Goal: Information Seeking & Learning: Learn about a topic

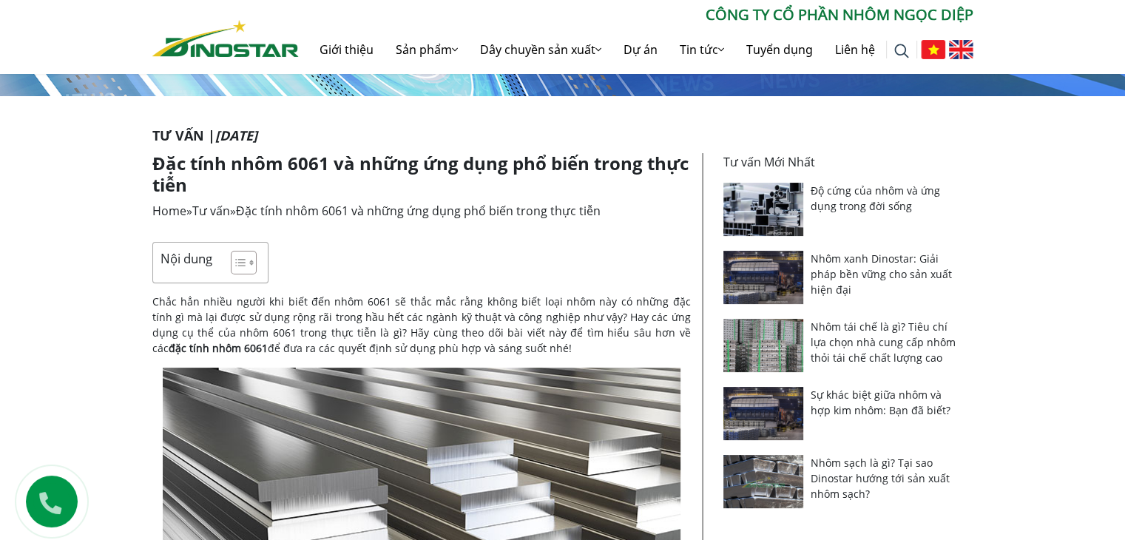
click at [431, 294] on p "Chắc hẳn nhiều người khi biết đến nhôm 6061 sẽ thắc mắc rằng không biết loại nh…" at bounding box center [421, 325] width 539 height 62
drag, startPoint x: 534, startPoint y: 280, endPoint x: 543, endPoint y: 280, distance: 8.9
click at [535, 294] on p "Chắc hẳn nhiều người khi biết đến nhôm 6061 sẽ thắc mắc rằng không biết loại nh…" at bounding box center [421, 325] width 539 height 62
click at [582, 294] on p "Chắc hẳn nhiều người khi biết đến nhôm 6061 sẽ thắc mắc rằng không biết loại nh…" at bounding box center [421, 325] width 539 height 62
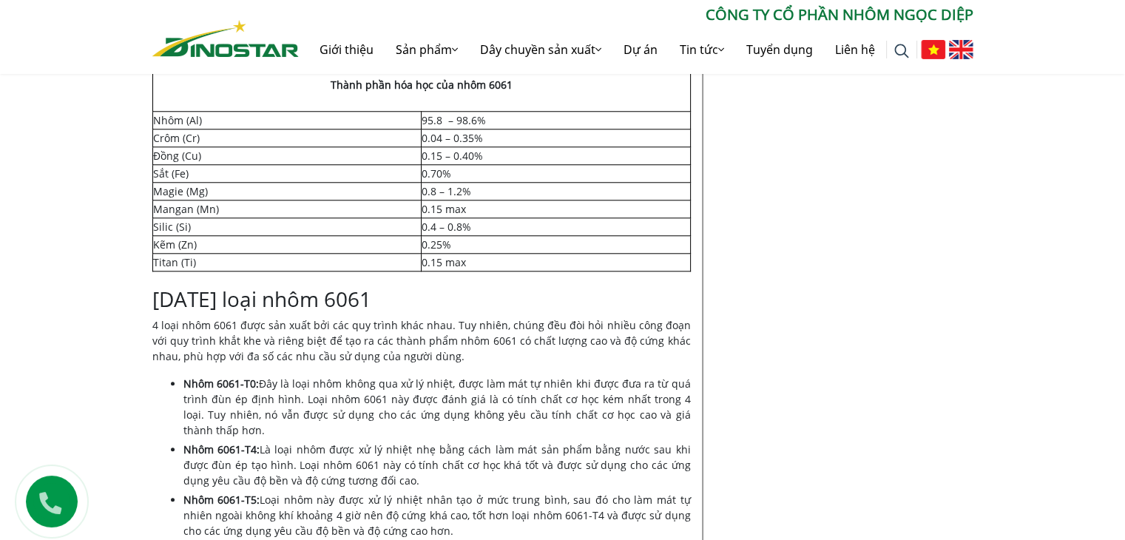
scroll to position [1554, 0]
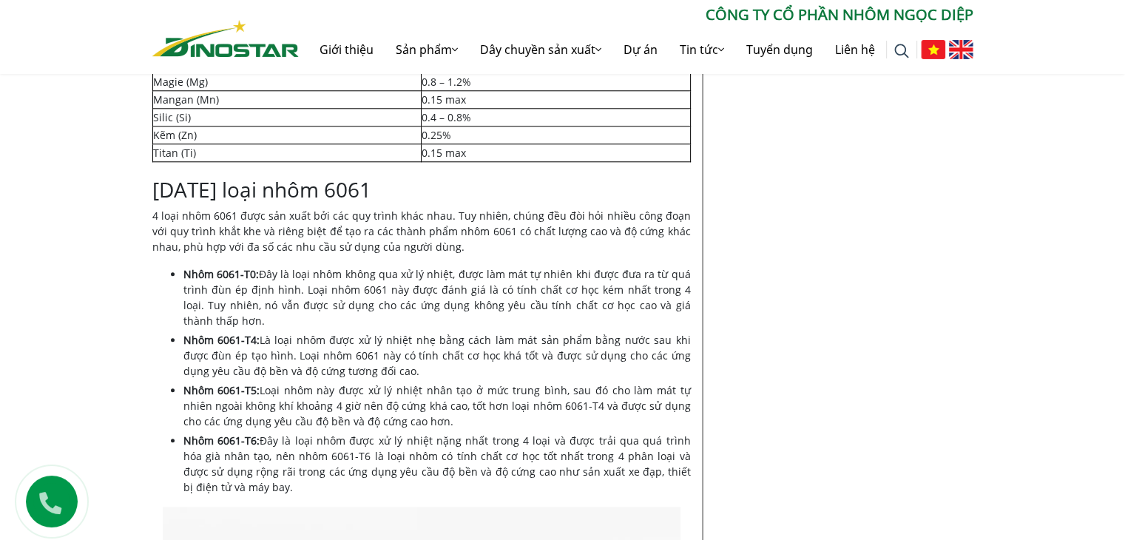
click at [265, 218] on p "4 loại nhôm 6061 được sản xuất bởi các quy trình khác nhau. Tuy nhiên, chúng đề…" at bounding box center [421, 231] width 539 height 47
click at [318, 211] on p "4 loại nhôm 6061 được sản xuất bởi các quy trình khác nhau. Tuy nhiên, chúng đề…" at bounding box center [421, 231] width 539 height 47
drag, startPoint x: 372, startPoint y: 216, endPoint x: 452, endPoint y: 213, distance: 80.0
click at [384, 216] on p "4 loại nhôm 6061 được sản xuất bởi các quy trình khác nhau. Tuy nhiên, chúng đề…" at bounding box center [421, 231] width 539 height 47
drag, startPoint x: 454, startPoint y: 212, endPoint x: 484, endPoint y: 212, distance: 30.3
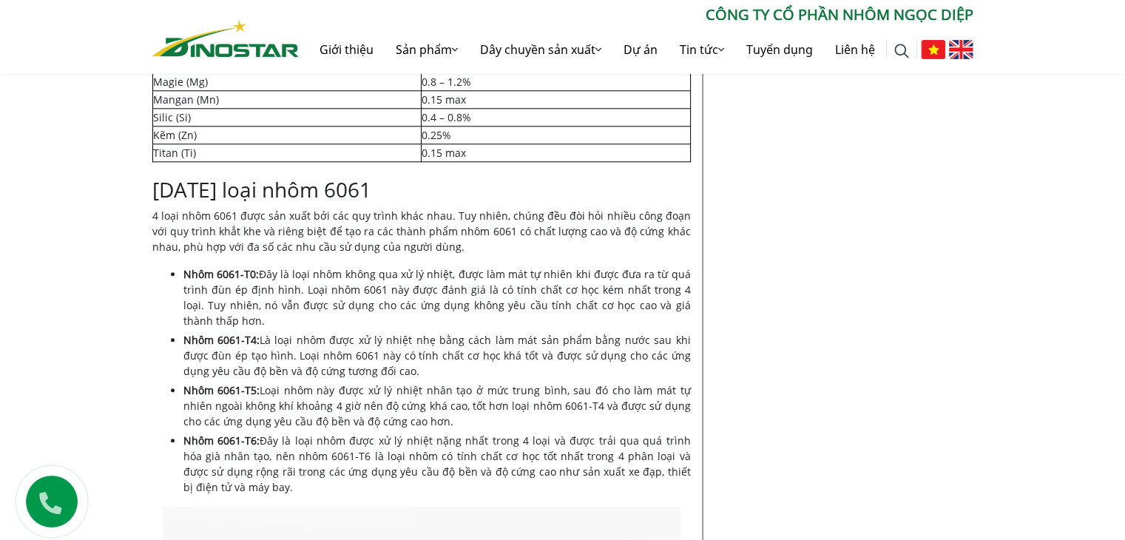
click at [456, 212] on p "4 loại nhôm 6061 được sản xuất bởi các quy trình khác nhau. Tuy nhiên, chúng đề…" at bounding box center [421, 231] width 539 height 47
click at [484, 212] on p "4 loại nhôm 6061 được sản xuất bởi các quy trình khác nhau. Tuy nhiên, chúng đề…" at bounding box center [421, 231] width 539 height 47
click at [548, 220] on p "4 loại nhôm 6061 được sản xuất bởi các quy trình khác nhau. Tuy nhiên, chúng đề…" at bounding box center [421, 231] width 539 height 47
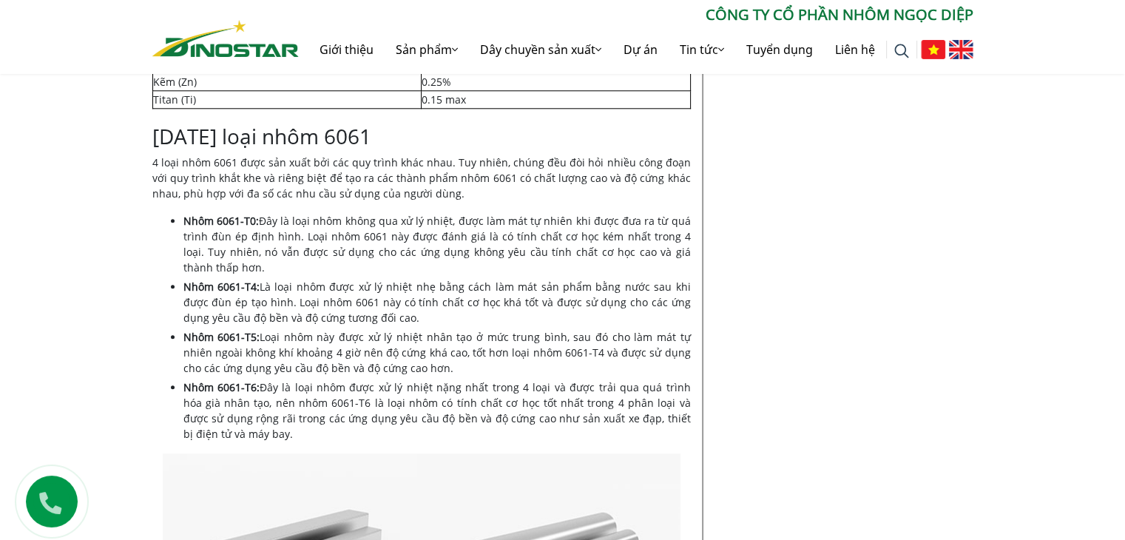
scroll to position [1702, 0]
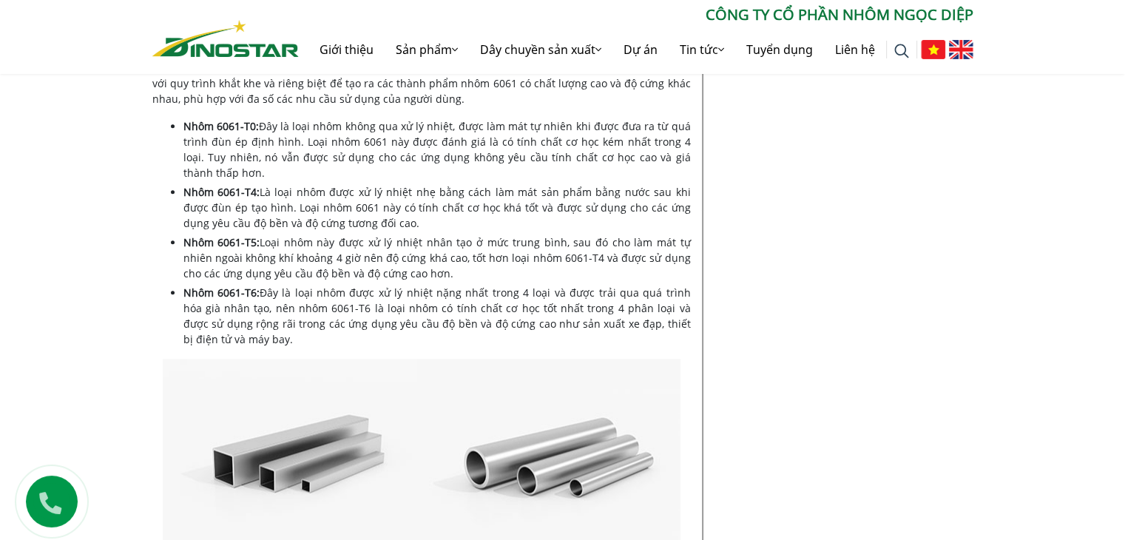
click at [364, 196] on li "Nhôm 6061-T4: Là loại nhôm được xử lý nhiệt nhẹ bằng cách làm mát sản phẩm bằng…" at bounding box center [438, 207] width 508 height 47
drag, startPoint x: 408, startPoint y: 195, endPoint x: 415, endPoint y: 194, distance: 7.4
click at [408, 195] on li "Nhôm 6061-T4: Là loại nhôm được xử lý nhiệt nhẹ bằng cách làm mát sản phẩm bằng…" at bounding box center [438, 207] width 508 height 47
click at [348, 262] on li "Nhôm 6061-T5: Loại nhôm này được xử lý nhiệt nhân tạo ở mức trung bình, sau đó …" at bounding box center [438, 258] width 508 height 47
click at [385, 260] on li "Nhôm 6061-T5: Loại nhôm này được xử lý nhiệt nhân tạo ở mức trung bình, sau đó …" at bounding box center [438, 258] width 508 height 47
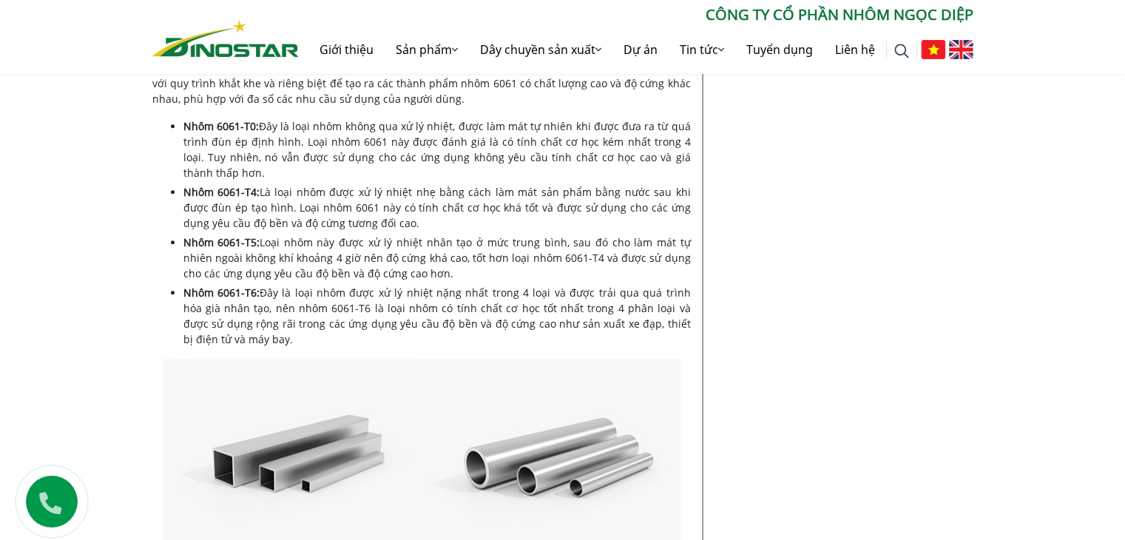
click at [422, 258] on li "Nhôm 6061-T5: Loại nhôm này được xử lý nhiệt nhân tạo ở mức trung bình, sau đó …" at bounding box center [438, 258] width 508 height 47
click at [464, 254] on li "Nhôm 6061-T5: Loại nhôm này được xử lý nhiệt nhân tạo ở mức trung bình, sau đó …" at bounding box center [438, 258] width 508 height 47
click at [529, 120] on li "Nhôm 6061-T0: Đây là loại nhôm không qua xử lý nhiệt, được làm mát tự nhiên khi…" at bounding box center [438, 149] width 508 height 62
click at [286, 190] on li "Nhôm 6061-T4: Là loại nhôm được xử lý nhiệt nhẹ bằng cách làm mát sản phẩm bằng…" at bounding box center [438, 207] width 508 height 47
drag, startPoint x: 331, startPoint y: 193, endPoint x: 367, endPoint y: 191, distance: 36.3
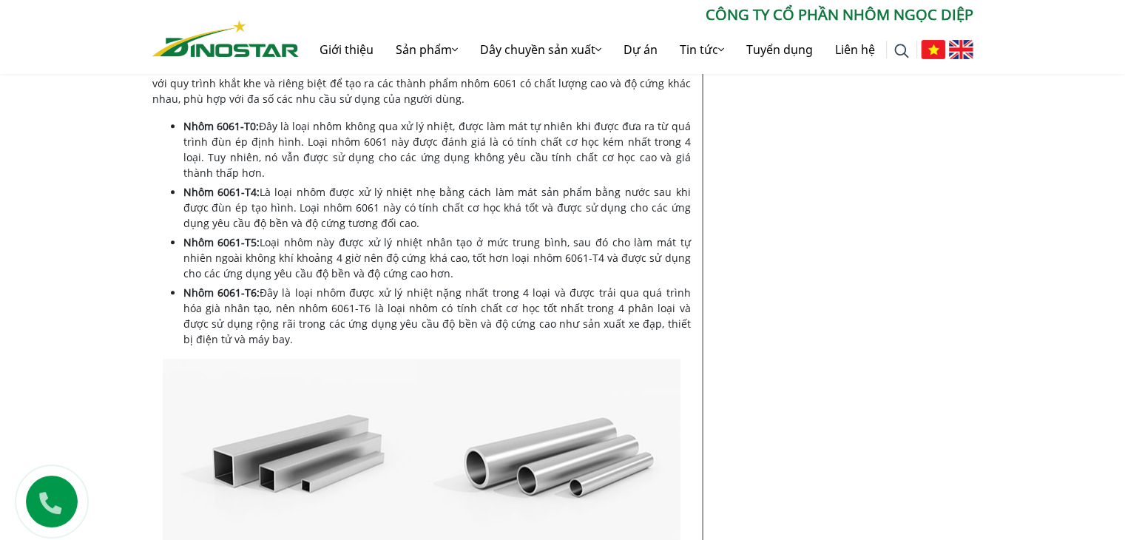
click at [345, 193] on li "Nhôm 6061-T4: Là loại nhôm được xử lý nhiệt nhẹ bằng cách làm mát sản phẩm bằng…" at bounding box center [438, 207] width 508 height 47
drag, startPoint x: 367, startPoint y: 191, endPoint x: 388, endPoint y: 189, distance: 20.8
click at [371, 191] on li "Nhôm 6061-T4: Là loại nhôm được xử lý nhiệt nhẹ bằng cách làm mát sản phẩm bằng…" at bounding box center [438, 207] width 508 height 47
drag, startPoint x: 388, startPoint y: 189, endPoint x: 403, endPoint y: 187, distance: 14.2
click at [394, 189] on li "Nhôm 6061-T4: Là loại nhôm được xử lý nhiệt nhẹ bằng cách làm mát sản phẩm bằng…" at bounding box center [438, 207] width 508 height 47
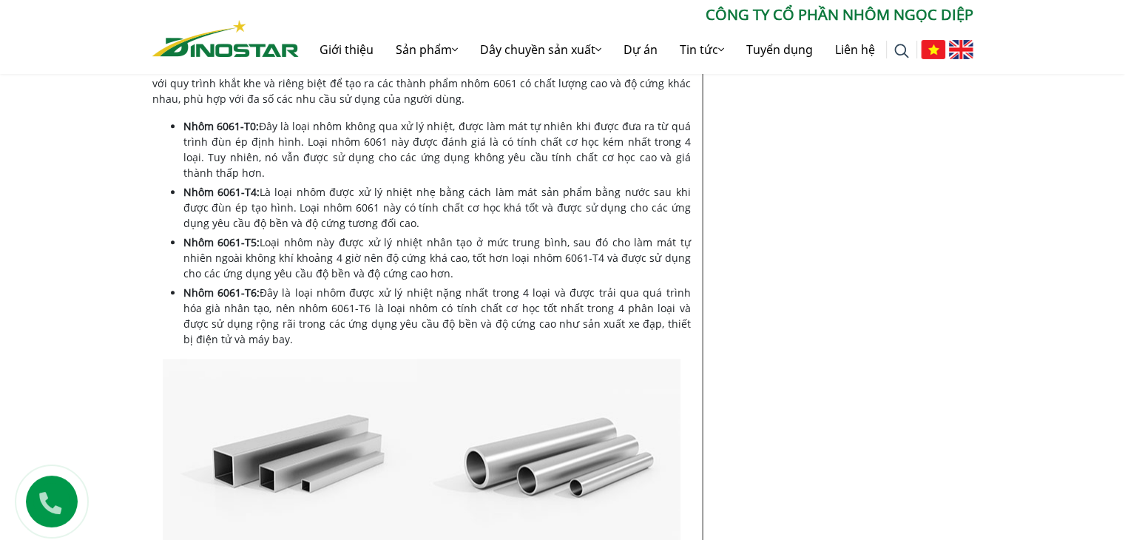
drag, startPoint x: 465, startPoint y: 194, endPoint x: 475, endPoint y: 194, distance: 9.6
click at [471, 194] on li "Nhôm 6061-T4: Là loại nhôm được xử lý nhiệt nhẹ bằng cách làm mát sản phẩm bằng…" at bounding box center [438, 207] width 508 height 47
drag, startPoint x: 530, startPoint y: 194, endPoint x: 562, endPoint y: 194, distance: 32.6
click at [545, 194] on li "Nhôm 6061-T4: Là loại nhôm được xử lý nhiệt nhẹ bằng cách làm mát sản phẩm bằng…" at bounding box center [438, 207] width 508 height 47
click at [586, 194] on li "Nhôm 6061-T4: Là loại nhôm được xử lý nhiệt nhẹ bằng cách làm mát sản phẩm bằng…" at bounding box center [438, 207] width 508 height 47
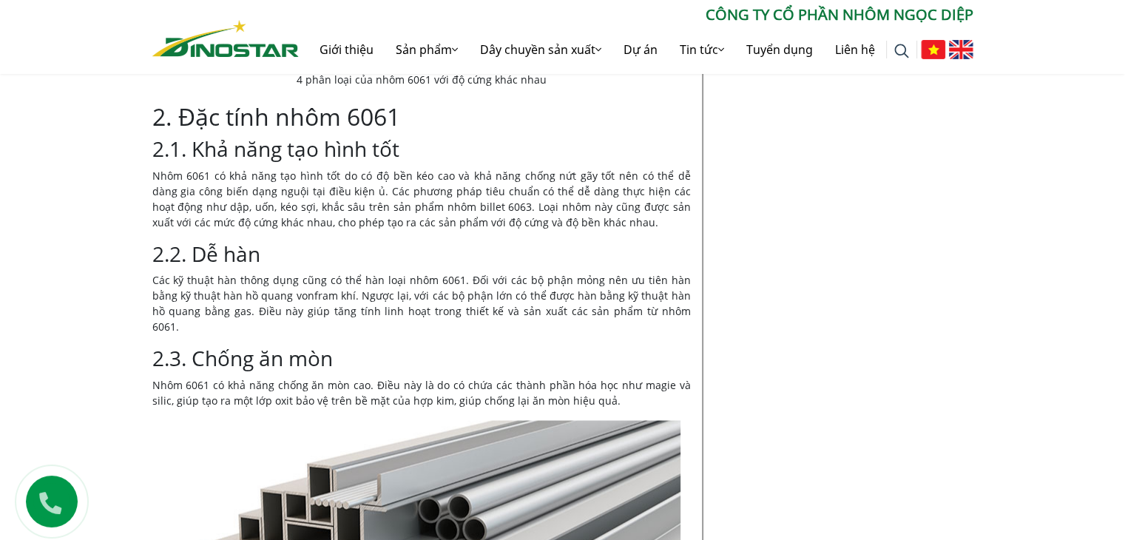
scroll to position [2294, 0]
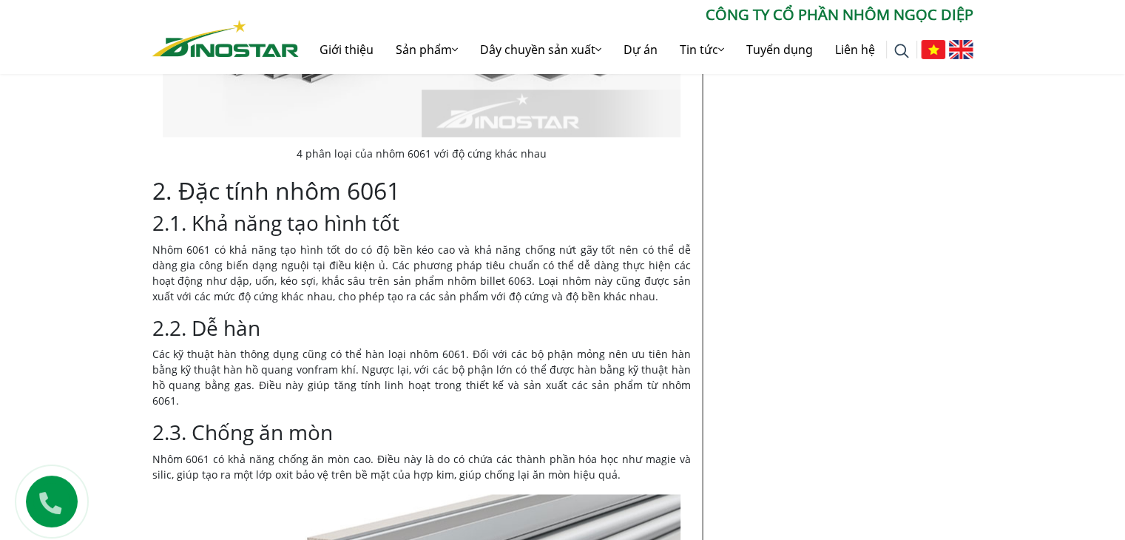
click at [306, 264] on p "Nhôm 6061 có khả năng tạo hình tốt do có độ bền kéo cao và khả năng chống nứt g…" at bounding box center [421, 273] width 539 height 62
click at [326, 264] on p "Nhôm 6061 có khả năng tạo hình tốt do có độ bền kéo cao và khả năng chống nứt g…" at bounding box center [421, 273] width 539 height 62
drag, startPoint x: 356, startPoint y: 264, endPoint x: 414, endPoint y: 264, distance: 57.7
click at [361, 264] on p "Nhôm 6061 có khả năng tạo hình tốt do có độ bền kéo cao và khả năng chống nứt g…" at bounding box center [421, 273] width 539 height 62
drag, startPoint x: 426, startPoint y: 263, endPoint x: 450, endPoint y: 263, distance: 23.7
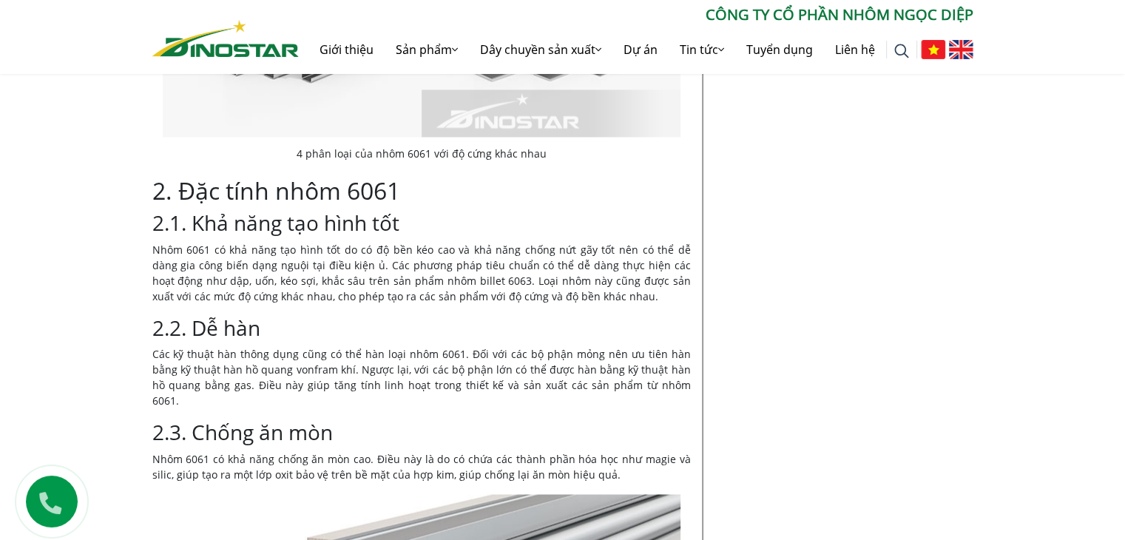
click at [426, 263] on p "Nhôm 6061 có khả năng tạo hình tốt do có độ bền kéo cao và khả năng chống nứt g…" at bounding box center [421, 273] width 539 height 62
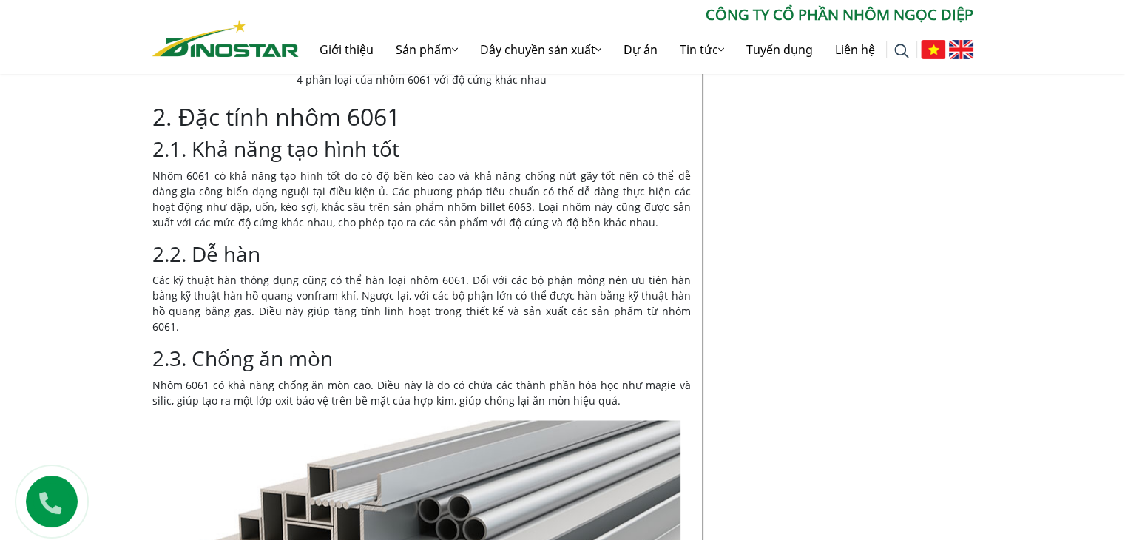
scroll to position [2442, 0]
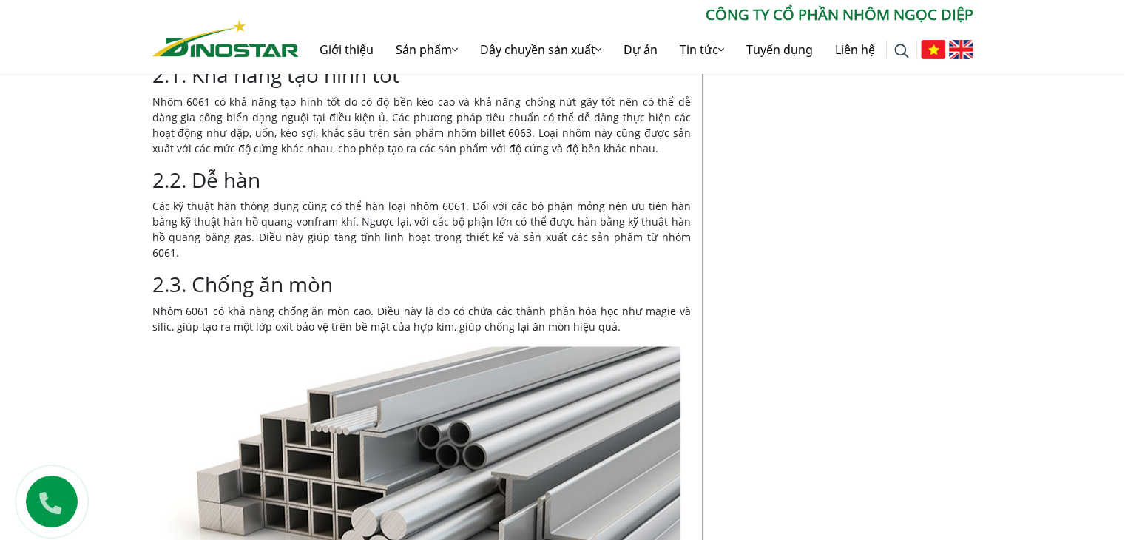
drag, startPoint x: 487, startPoint y: 205, endPoint x: 516, endPoint y: 202, distance: 29.0
click at [488, 205] on p "Các kỹ thuật hàn thông dụng cũng có thể hàn loại nhôm 6061. Đối với các bộ phận…" at bounding box center [421, 229] width 539 height 62
click at [554, 202] on p "Các kỹ thuật hàn thông dụng cũng có thể hàn loại nhôm 6061. Đối với các bộ phận…" at bounding box center [421, 229] width 539 height 62
click at [172, 223] on p "Các kỹ thuật hàn thông dụng cũng có thể hàn loại nhôm 6061. Đối với các bộ phận…" at bounding box center [421, 229] width 539 height 62
click at [250, 223] on p "Các kỹ thuật hàn thông dụng cũng có thể hàn loại nhôm 6061. Đối với các bộ phận…" at bounding box center [421, 229] width 539 height 62
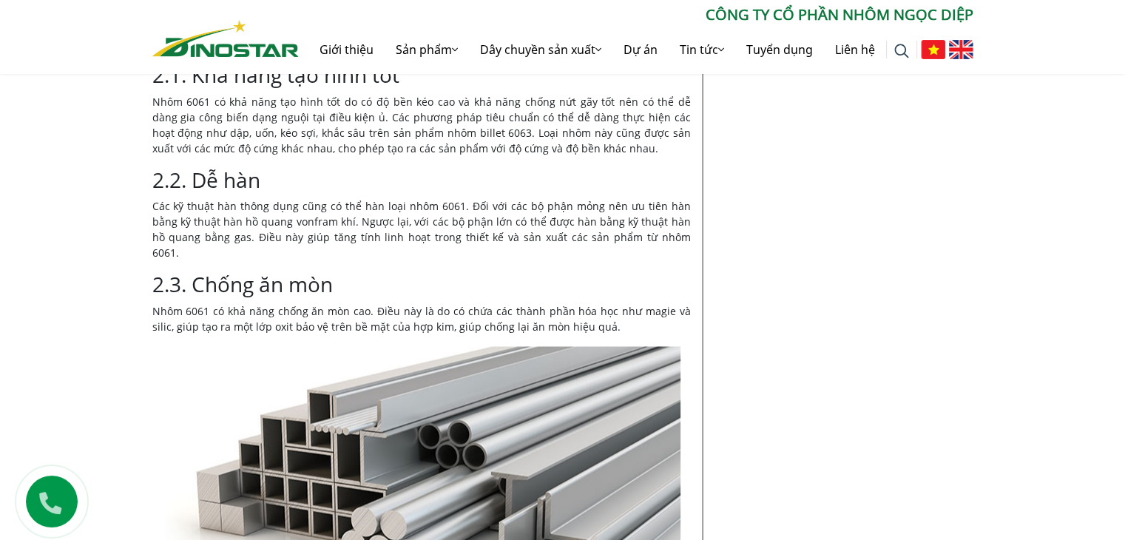
click at [302, 219] on p "Các kỹ thuật hàn thông dụng cũng có thể hàn loại nhôm 6061. Đối với các bộ phận…" at bounding box center [421, 229] width 539 height 62
click at [349, 220] on p "Các kỹ thuật hàn thông dụng cũng có thể hàn loại nhôm 6061. Đối với các bộ phận…" at bounding box center [421, 229] width 539 height 62
click at [416, 220] on p "Các kỹ thuật hàn thông dụng cũng có thể hàn loại nhôm 6061. Đối với các bộ phận…" at bounding box center [421, 229] width 539 height 62
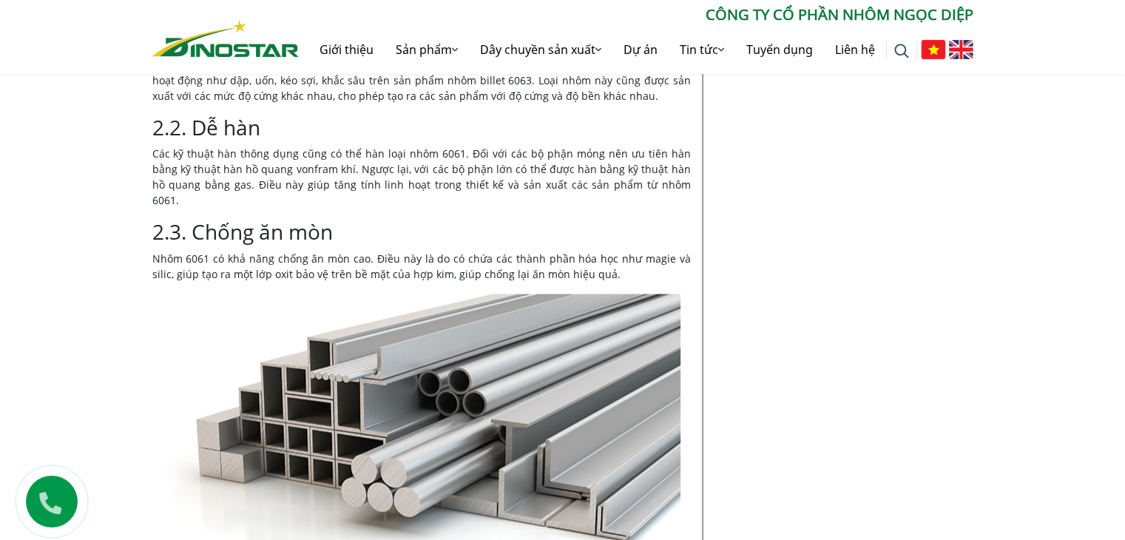
scroll to position [2590, 0]
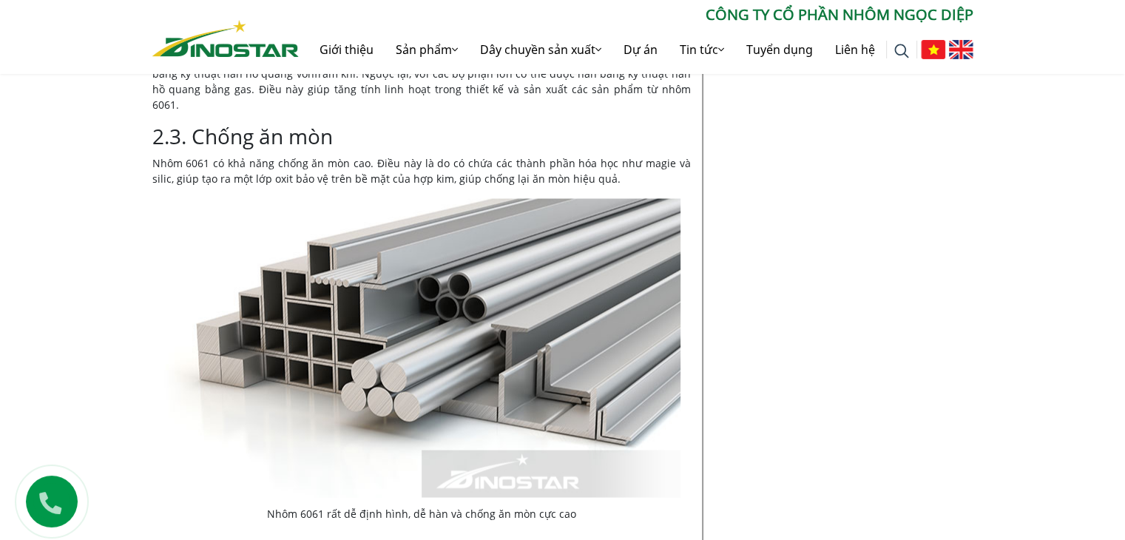
click at [195, 155] on p "Nhôm 6061 có khả năng chống ăn mòn cao. Điều này là do có chứa các thành phần h…" at bounding box center [421, 170] width 539 height 31
drag, startPoint x: 240, startPoint y: 149, endPoint x: 260, endPoint y: 151, distance: 20.1
click at [246, 155] on p "Nhôm 6061 có khả năng chống ăn mòn cao. Điều này là do có chứa các thành phần h…" at bounding box center [421, 170] width 539 height 31
drag, startPoint x: 292, startPoint y: 151, endPoint x: 362, endPoint y: 150, distance: 70.3
click at [308, 155] on p "Nhôm 6061 có khả năng chống ăn mòn cao. Điều này là do có chứa các thành phần h…" at bounding box center [421, 170] width 539 height 31
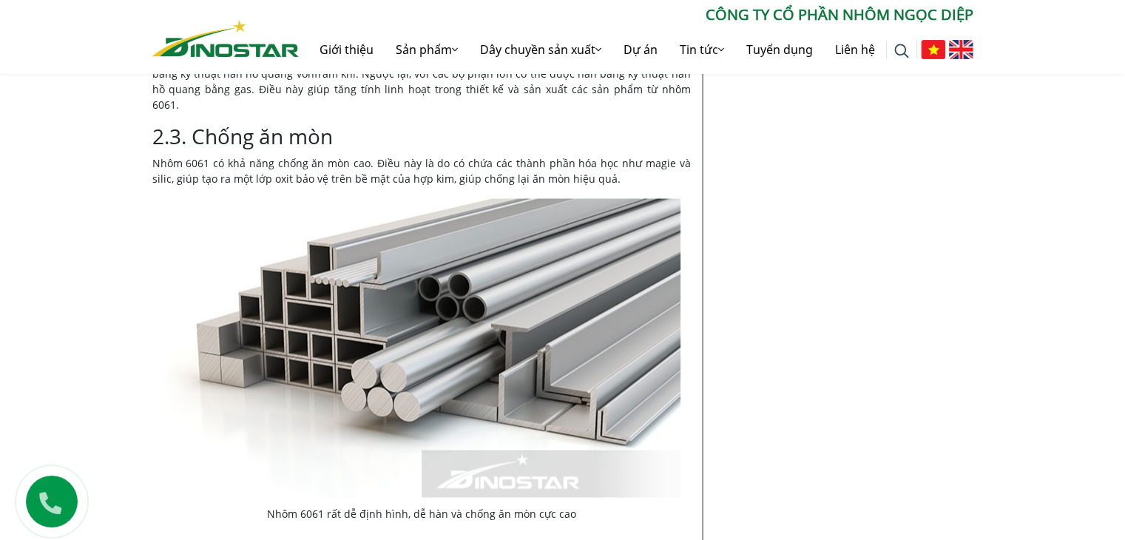
click at [602, 132] on h3 "2.3. Chống ăn mòn" at bounding box center [421, 136] width 539 height 25
click at [312, 164] on p "Nhôm 6061 có khả năng chống ăn mòn cao. Điều này là do có chứa các thành phần h…" at bounding box center [421, 170] width 539 height 31
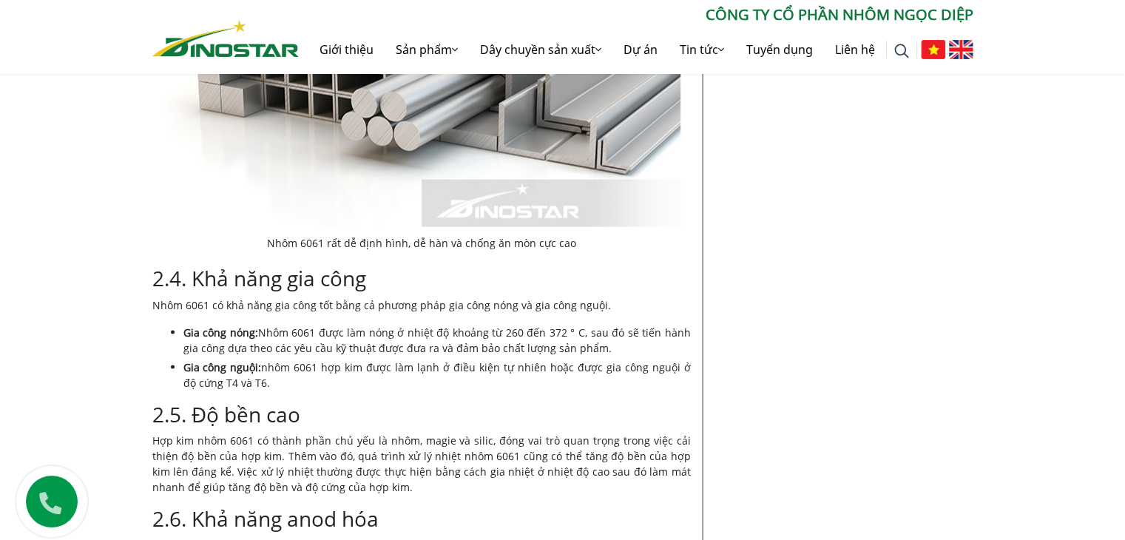
scroll to position [2886, 0]
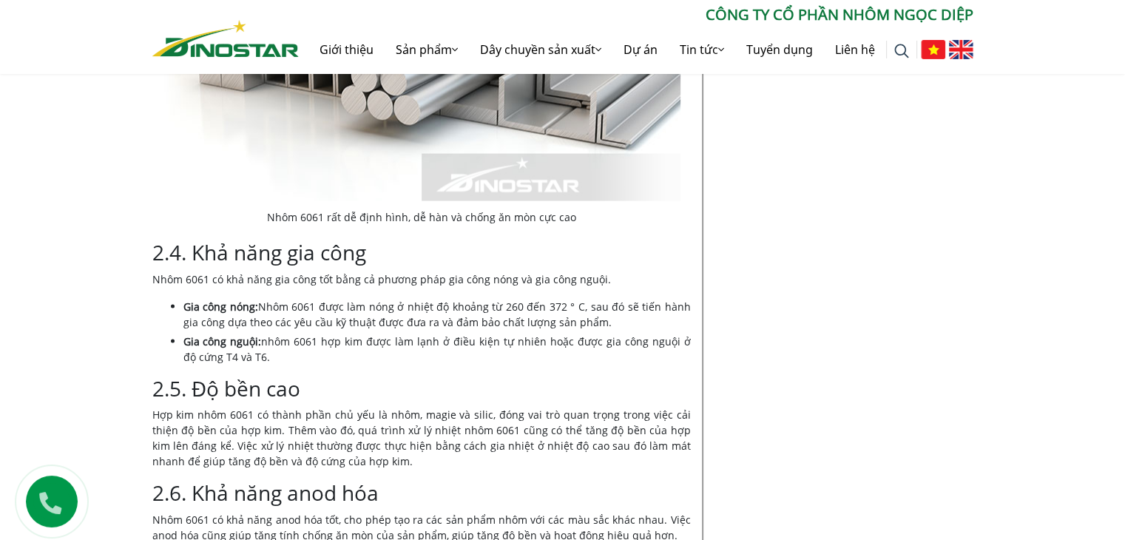
drag, startPoint x: 340, startPoint y: 290, endPoint x: 394, endPoint y: 290, distance: 53.3
click at [346, 299] on li "Gia công nóng: Nhôm 6061 được làm nóng ở nhiệt độ khoảng từ 260 đến 372 ° C, sa…" at bounding box center [438, 314] width 508 height 31
drag, startPoint x: 448, startPoint y: 290, endPoint x: 511, endPoint y: 284, distance: 63.2
click at [456, 299] on li "Gia công nóng: Nhôm 6061 được làm nóng ở nhiệt độ khoảng từ 260 đến 372 ° C, sa…" at bounding box center [438, 314] width 508 height 31
click at [629, 299] on li "Gia công nóng: Nhôm 6061 được làm nóng ở nhiệt độ khoảng từ 260 đến 372 ° C, sa…" at bounding box center [438, 314] width 508 height 31
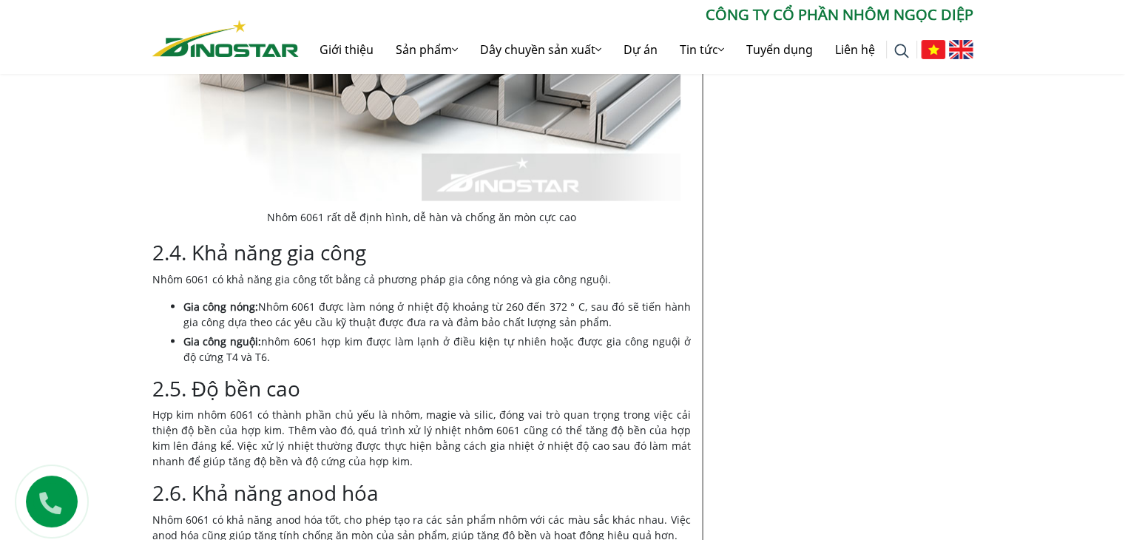
drag, startPoint x: 240, startPoint y: 307, endPoint x: 269, endPoint y: 306, distance: 29.6
click at [243, 307] on li "Gia công nóng: Nhôm 6061 được làm nóng ở nhiệt độ khoảng từ 260 đến 372 ° C, sa…" at bounding box center [438, 314] width 508 height 31
drag, startPoint x: 294, startPoint y: 306, endPoint x: 308, endPoint y: 306, distance: 14.1
click at [305, 306] on li "Gia công nóng: Nhôm 6061 được làm nóng ở nhiệt độ khoảng từ 260 đến 372 ° C, sa…" at bounding box center [438, 314] width 508 height 31
drag, startPoint x: 361, startPoint y: 305, endPoint x: 400, endPoint y: 300, distance: 39.6
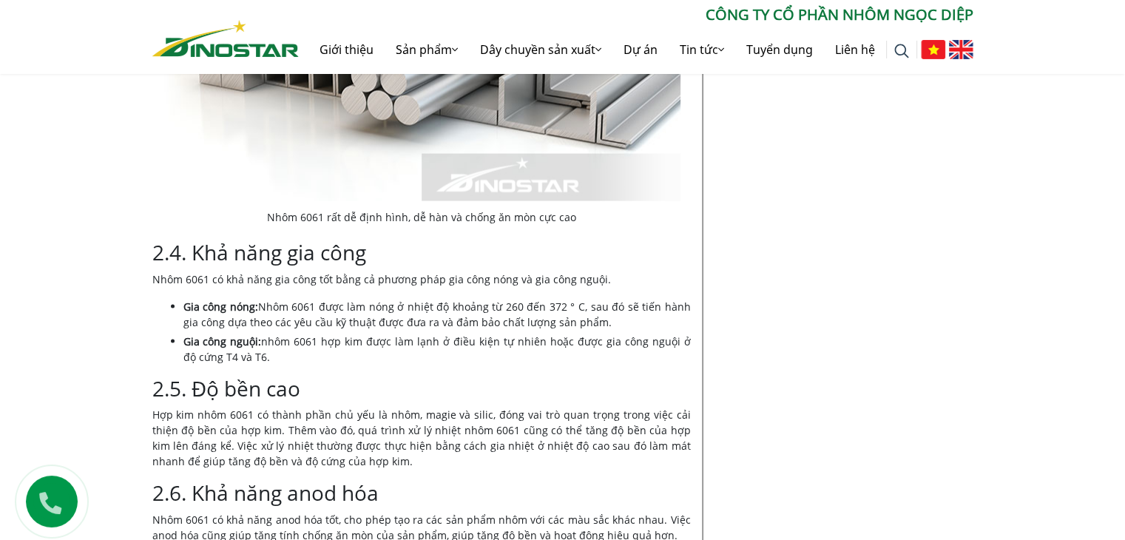
click at [376, 303] on li "Gia công nóng: Nhôm 6061 được làm nóng ở nhiệt độ khoảng từ 260 đến 372 ° C, sa…" at bounding box center [438, 314] width 508 height 31
click at [432, 303] on li "Gia công nóng: Nhôm 6061 được làm nóng ở nhiệt độ khoảng từ 260 đến 372 ° C, sa…" at bounding box center [438, 314] width 508 height 31
click at [463, 303] on li "Gia công nóng: Nhôm 6061 được làm nóng ở nhiệt độ khoảng từ 260 đến 372 ° C, sa…" at bounding box center [438, 314] width 508 height 31
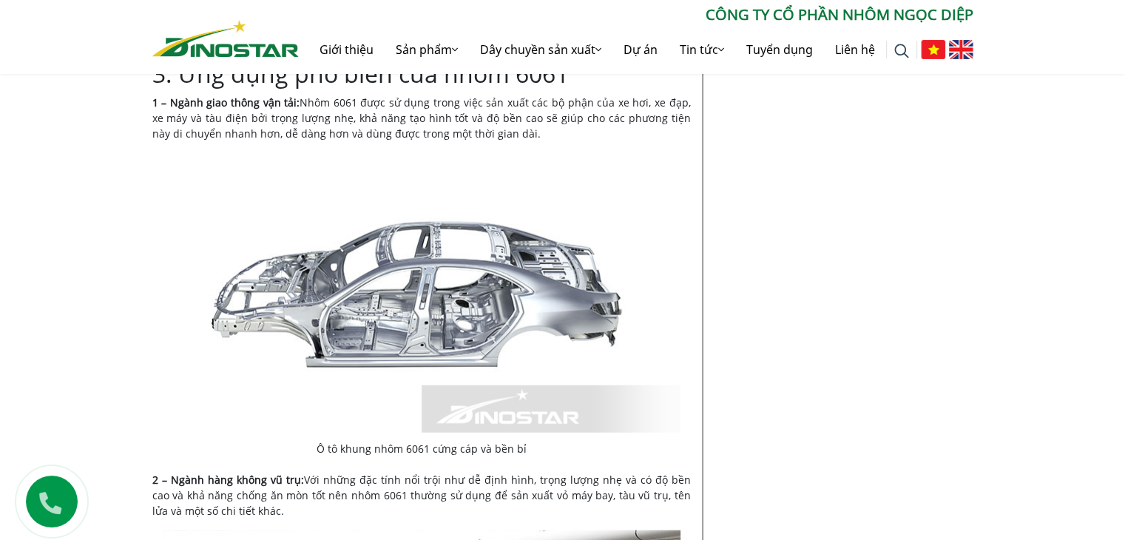
scroll to position [3626, 0]
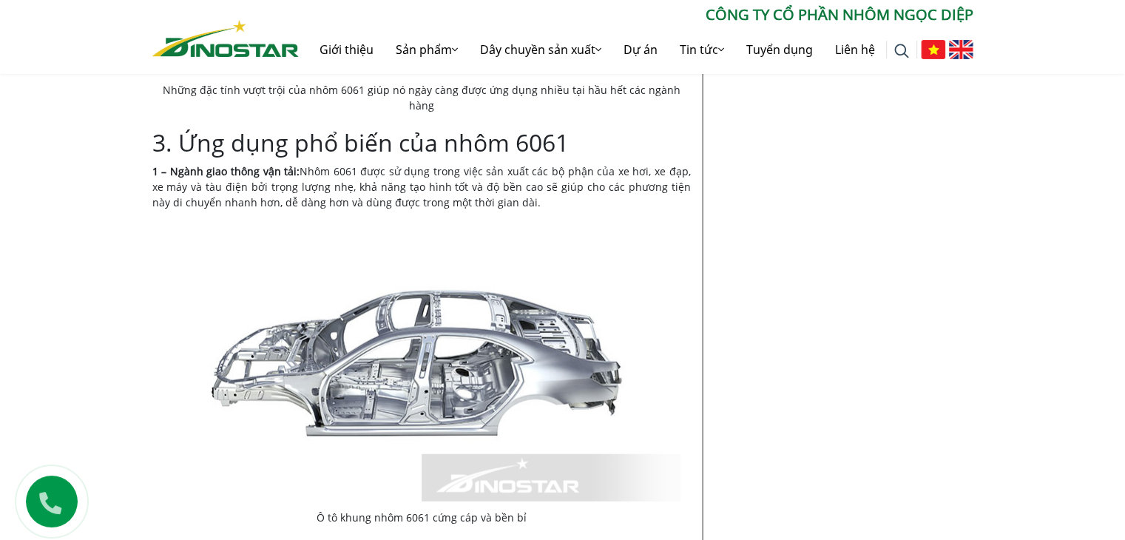
click at [568, 164] on p "1 – Ngành giao thông vận tải: Nhôm 6061 được sử dụng trong việc sản xuất các bộ…" at bounding box center [421, 187] width 539 height 47
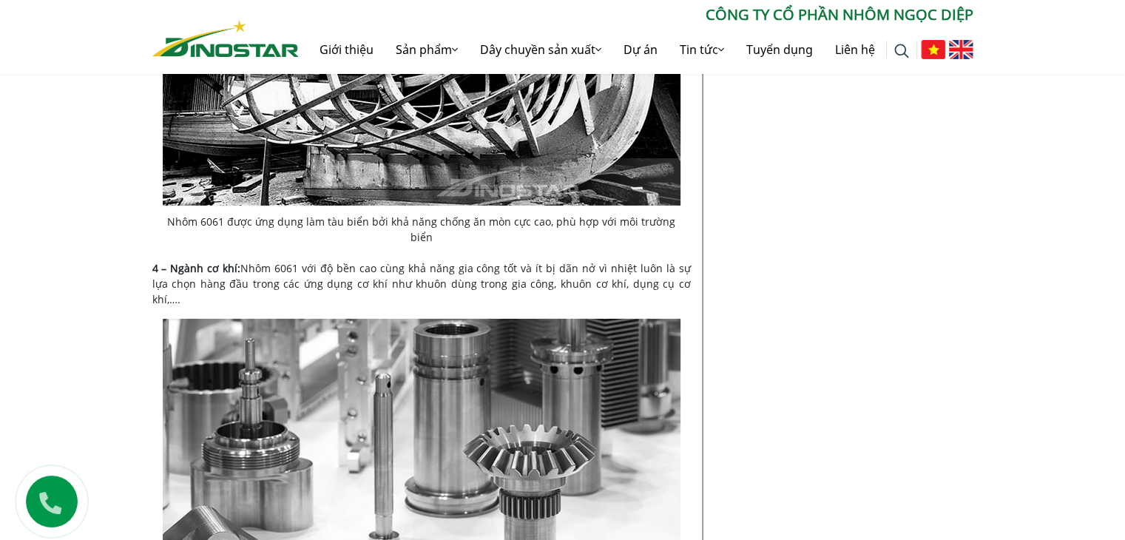
scroll to position [4884, 0]
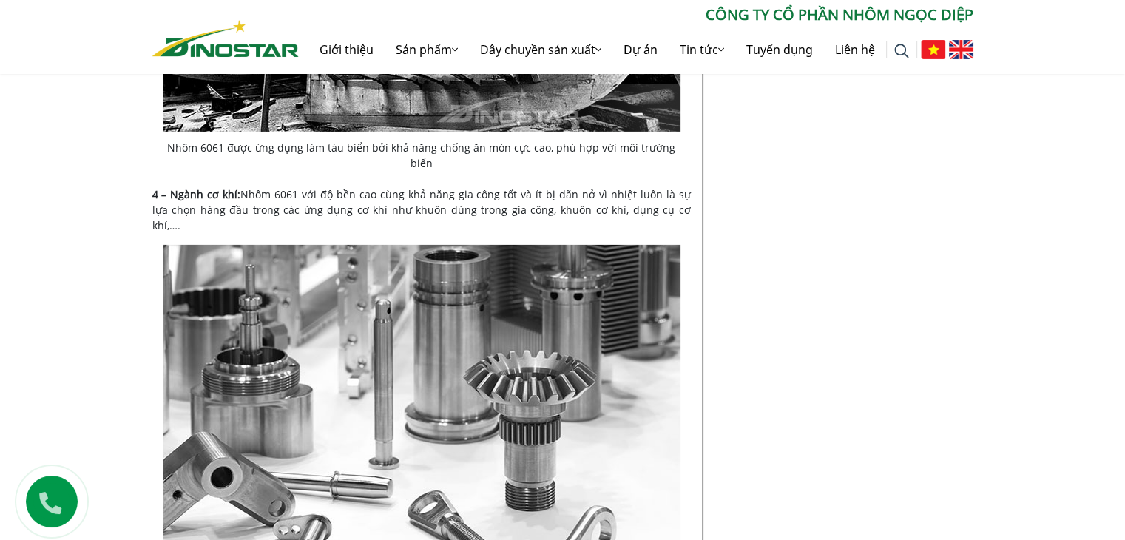
click at [465, 186] on p "4 – Ngành cơ khí: Nhôm 6061 với độ bền cao cùng khả năng gia công tốt và ít bị …" at bounding box center [421, 209] width 539 height 47
click at [530, 186] on p "4 – Ngành cơ khí: Nhôm 6061 với độ bền cao cùng khả năng gia công tốt và ít bị …" at bounding box center [421, 209] width 539 height 47
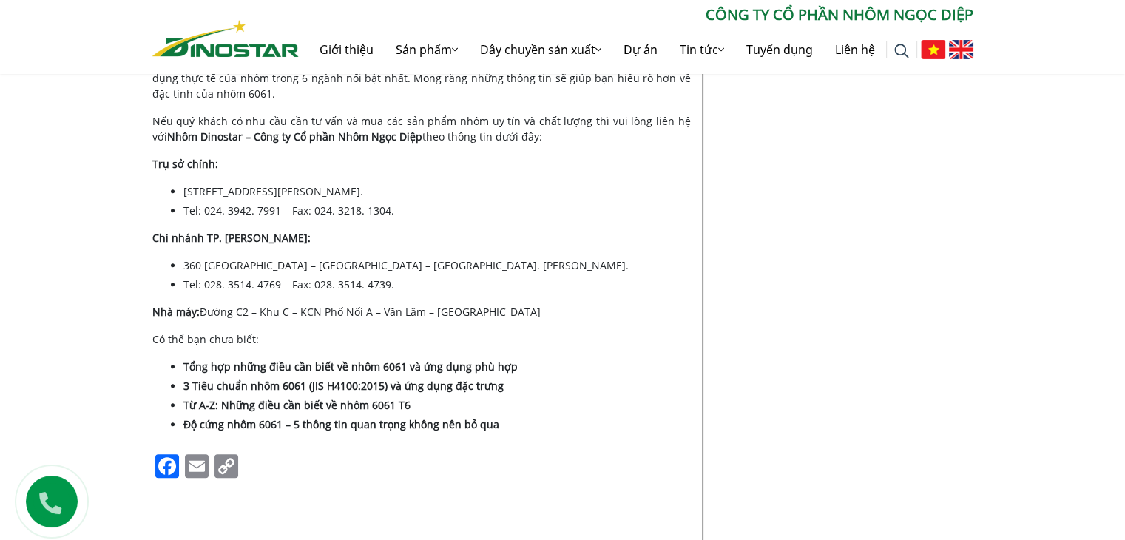
scroll to position [6437, 0]
